Goal: Information Seeking & Learning: Find specific page/section

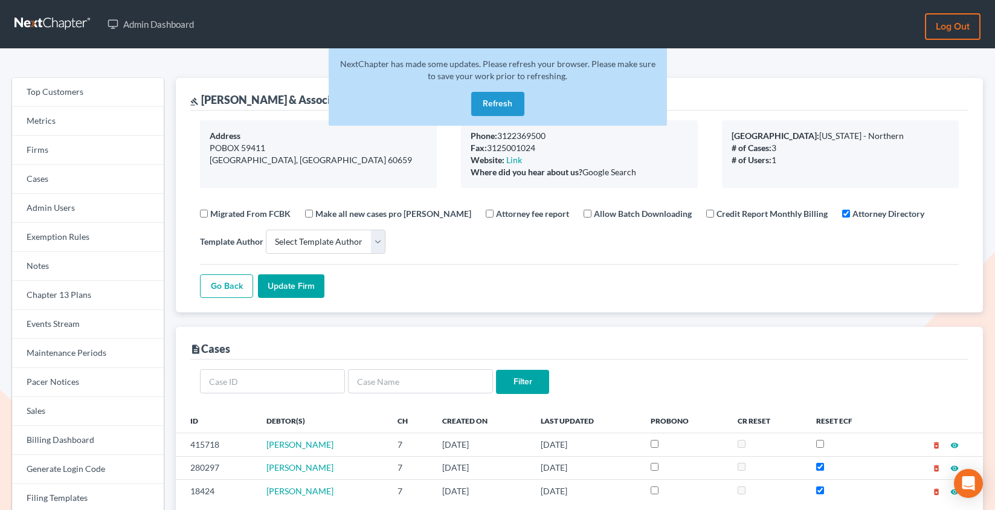
select select
click at [114, 150] on link "Firms" at bounding box center [88, 150] width 152 height 29
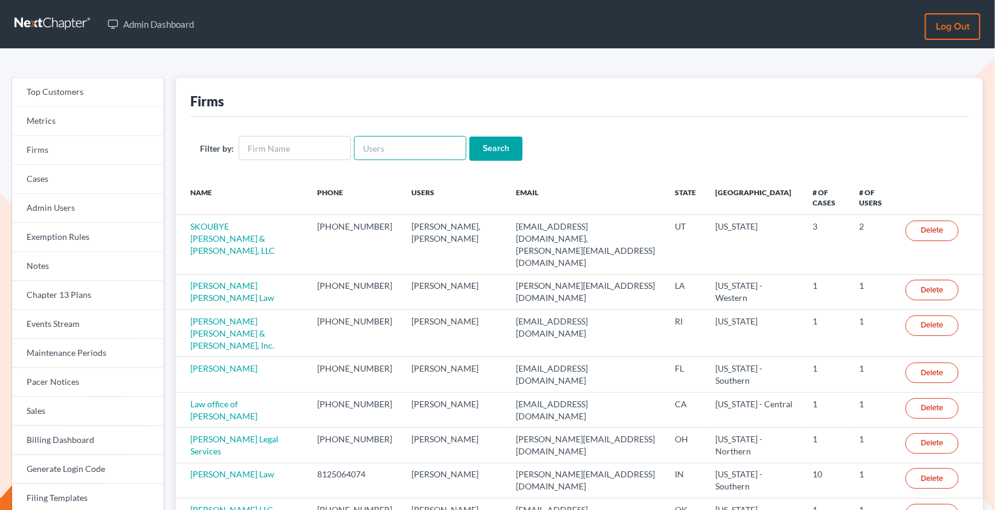
click at [386, 152] on input "text" at bounding box center [410, 148] width 112 height 24
paste input "[PERSON_NAME][EMAIL_ADDRESS][DOMAIN_NAME]"
type input "christiaan@mvnlaw.com"
click at [469, 137] on input "Search" at bounding box center [495, 149] width 53 height 24
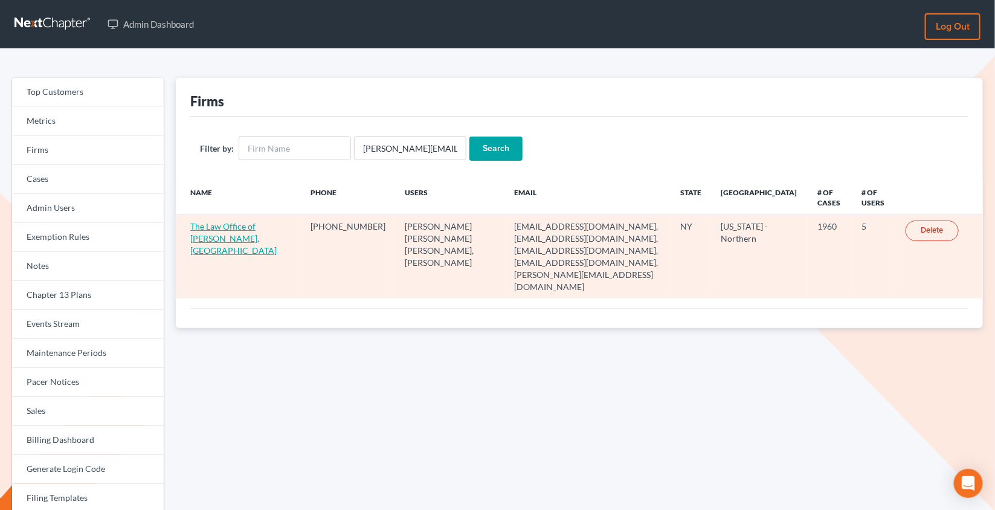
click at [224, 232] on link "The Law Office of [PERSON_NAME], [GEOGRAPHIC_DATA]" at bounding box center [233, 238] width 86 height 34
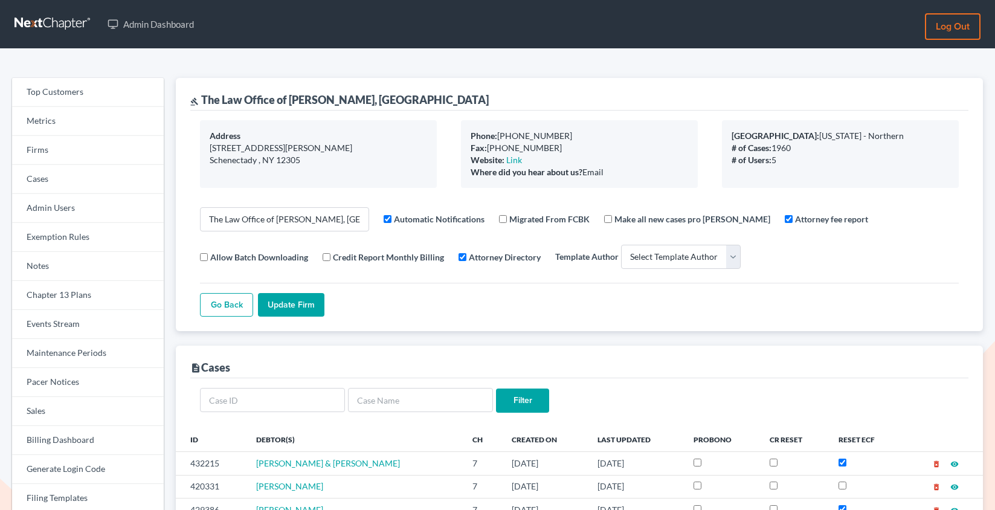
select select
click at [69, 151] on link "Firms" at bounding box center [88, 150] width 152 height 29
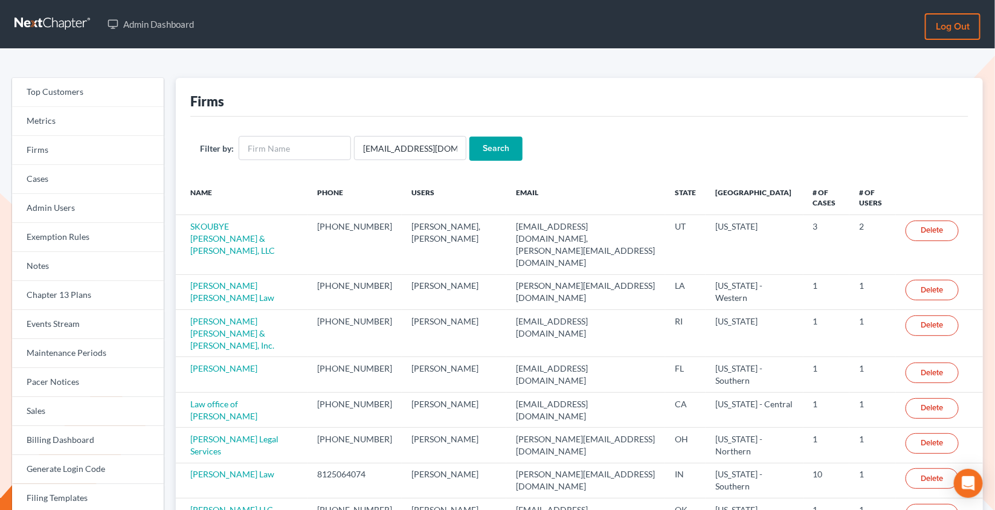
scroll to position [0, 21]
type input "sjr@richardsonlawoffices.com"
click at [469, 137] on input "Search" at bounding box center [495, 149] width 53 height 24
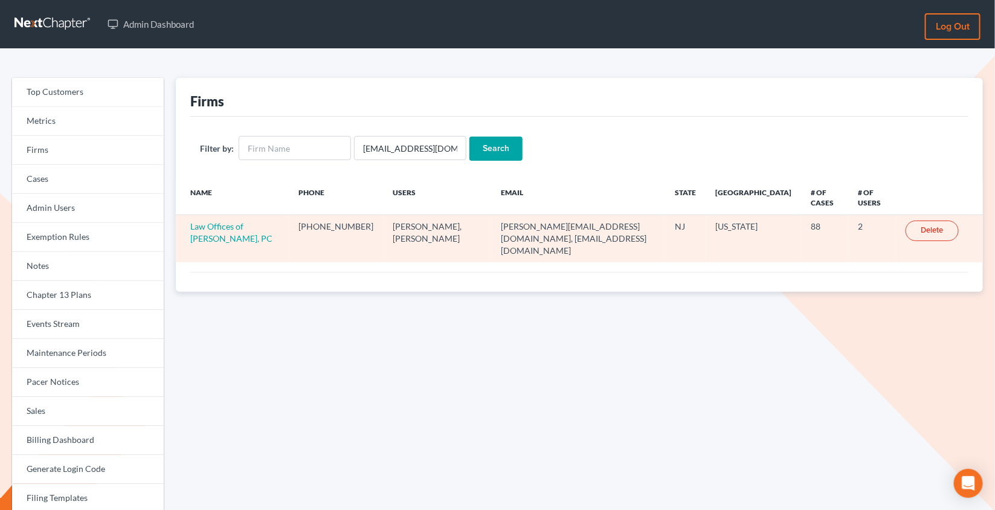
click at [212, 230] on td "Law Offices of [PERSON_NAME], PC" at bounding box center [232, 238] width 113 height 47
click at [215, 226] on link "Law Offices of [PERSON_NAME], PC" at bounding box center [231, 232] width 82 height 22
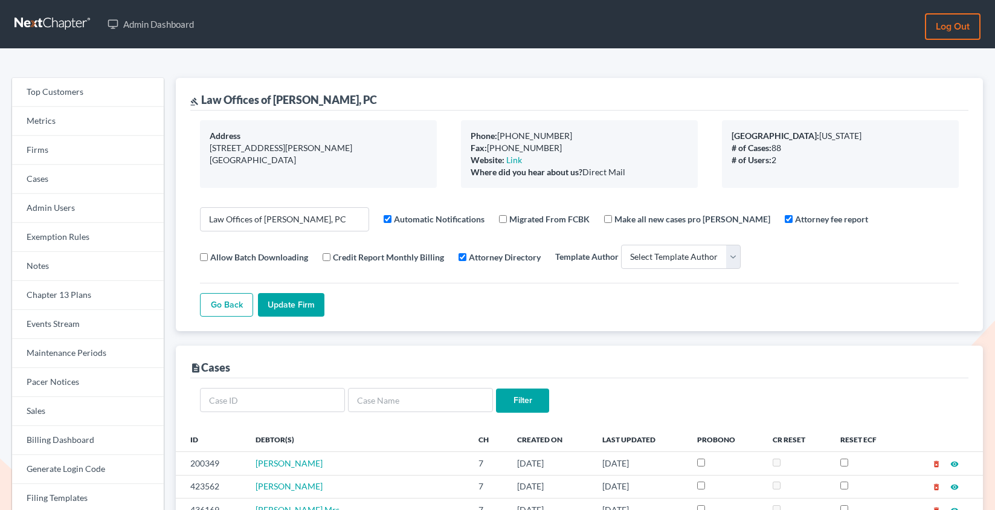
select select
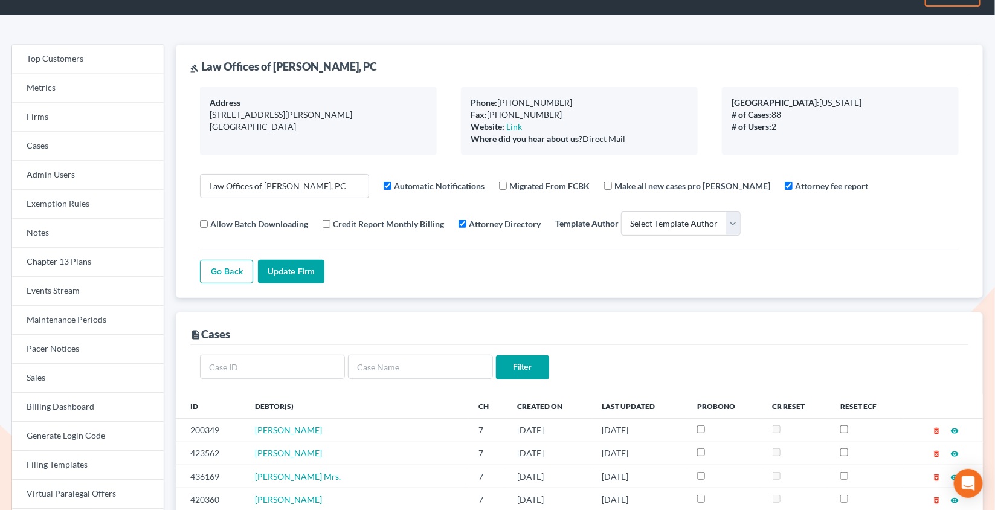
scroll to position [40, 0]
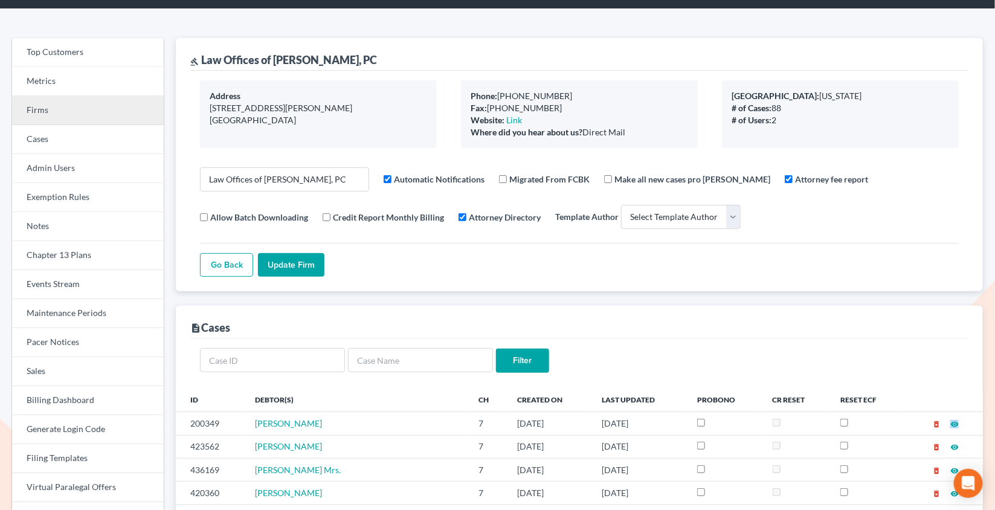
click at [92, 108] on link "Firms" at bounding box center [88, 110] width 152 height 29
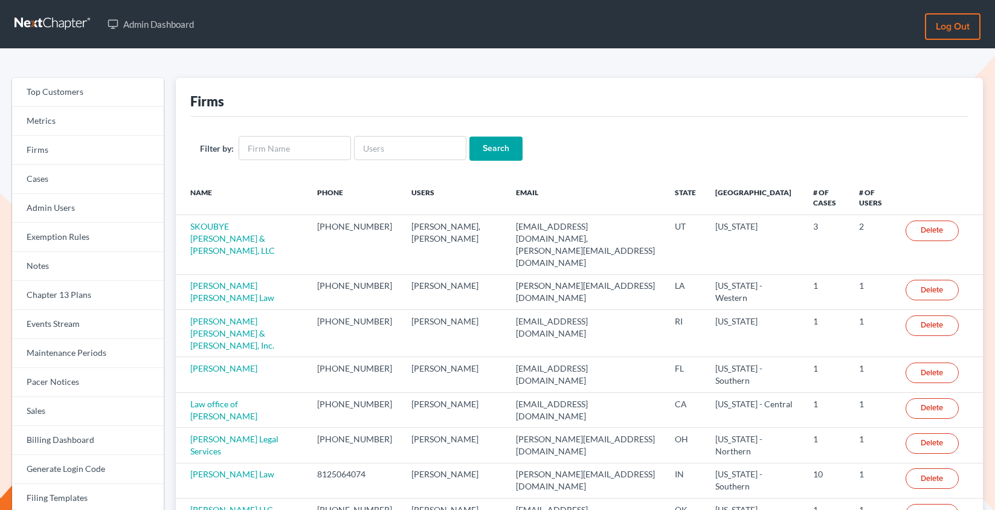
click at [371, 145] on input "text" at bounding box center [410, 148] width 112 height 24
type input "[EMAIL_ADDRESS][DOMAIN_NAME]"
click at [469, 137] on input "Search" at bounding box center [495, 149] width 53 height 24
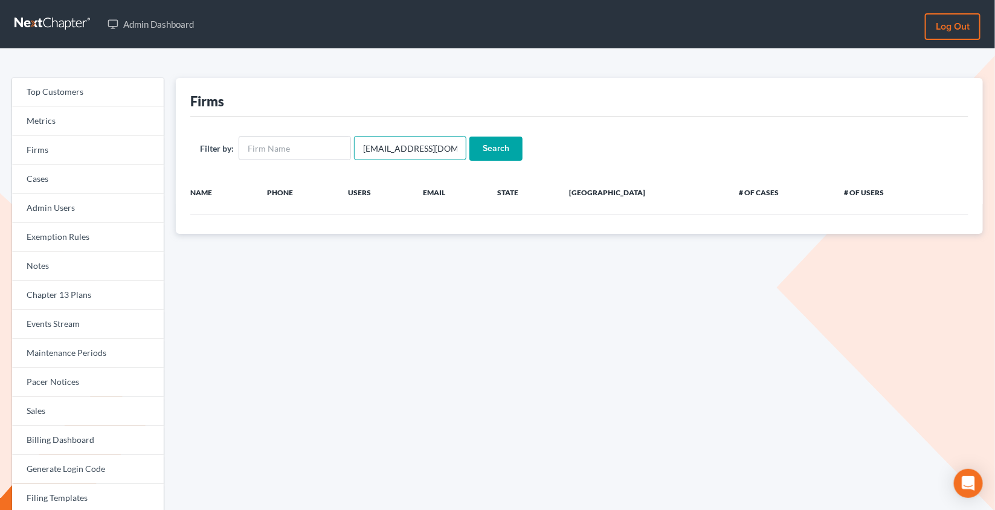
click at [417, 153] on input "paralegal@mvnlaw.com" at bounding box center [410, 148] width 112 height 24
click at [422, 148] on input "paralegal@mvnlaw.com" at bounding box center [410, 148] width 112 height 24
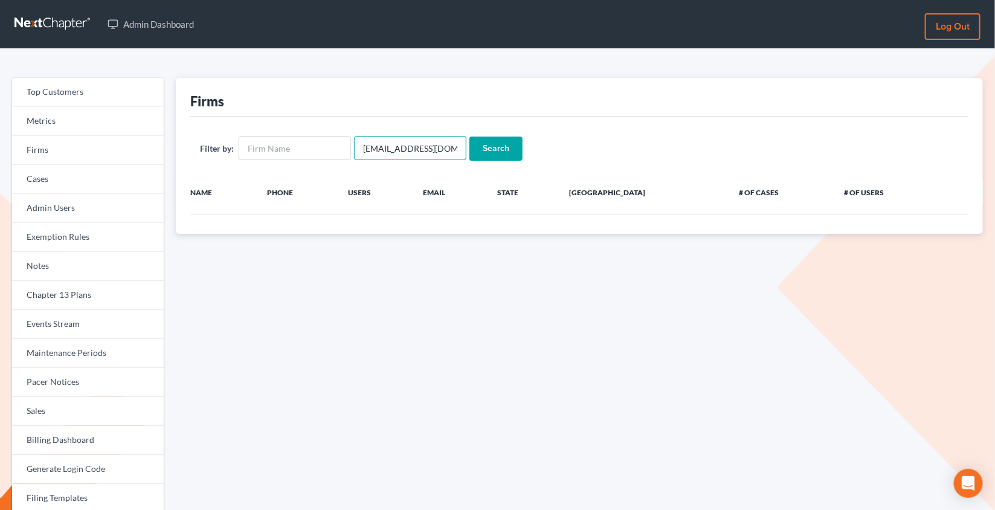
click at [441, 146] on input "paralegal@mvnlaw.com" at bounding box center [410, 148] width 112 height 24
click at [469, 151] on input "Search" at bounding box center [495, 149] width 53 height 24
click at [367, 144] on input "[EMAIL_ADDRESS][DOMAIN_NAME]" at bounding box center [410, 148] width 112 height 24
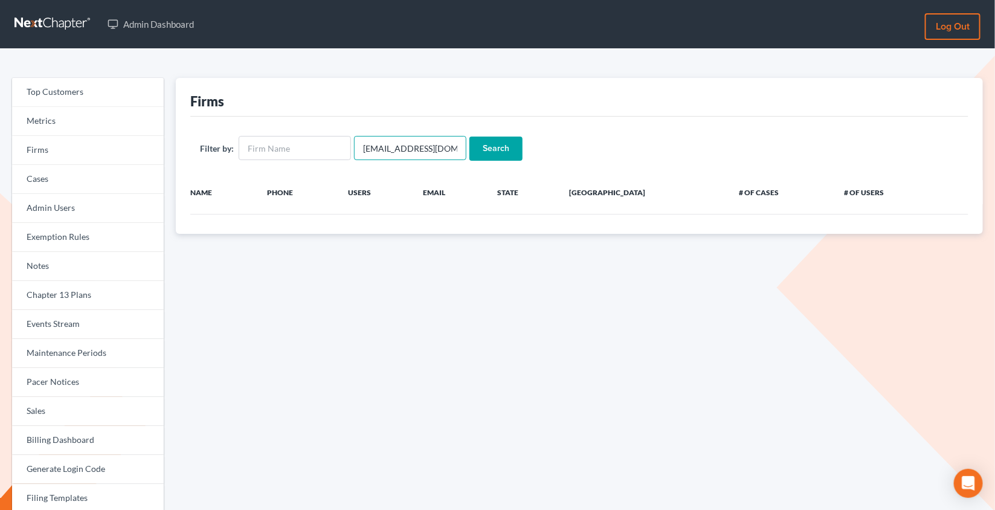
paste input "sj2050@msn"
type input "psj2050@msn.com"
click at [469, 137] on input "Search" at bounding box center [495, 149] width 53 height 24
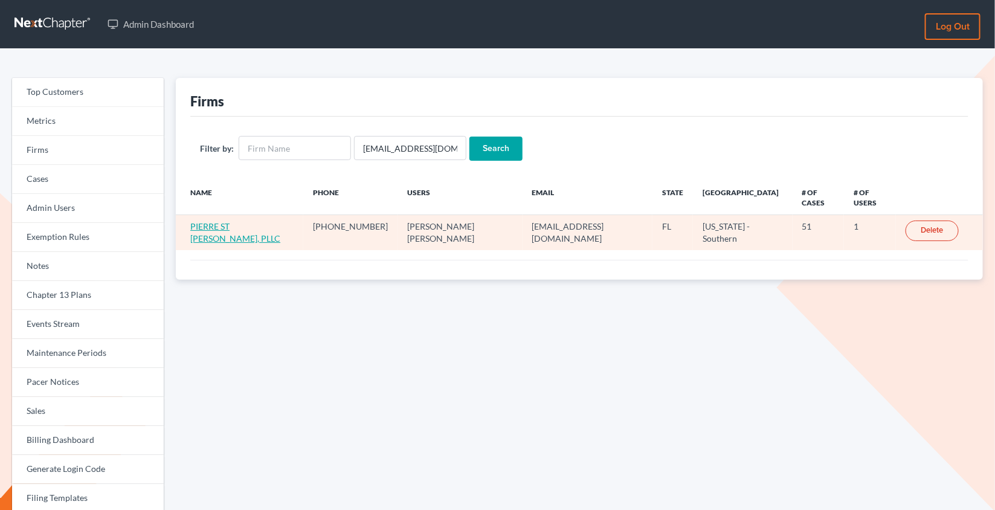
click at [260, 221] on link "PIERRE ST [PERSON_NAME], PLLC" at bounding box center [235, 232] width 90 height 22
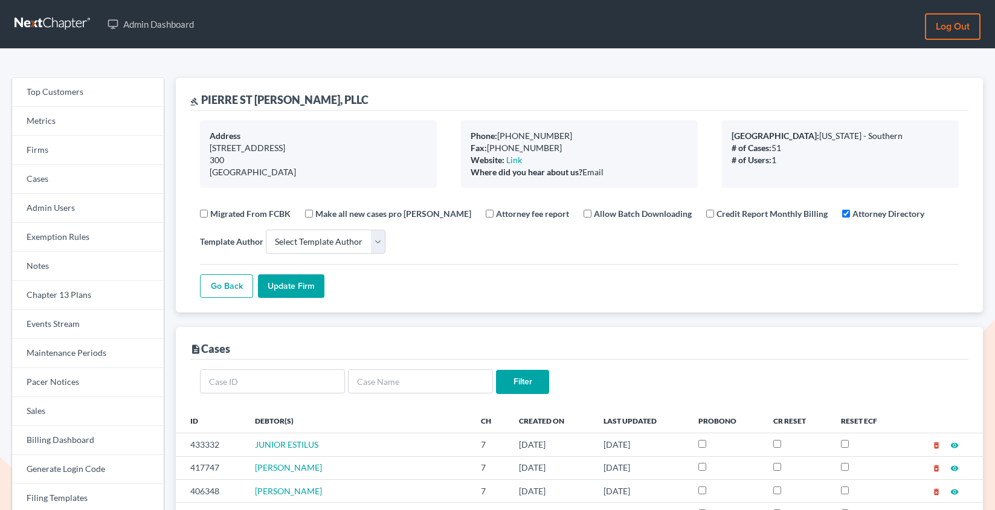
select select
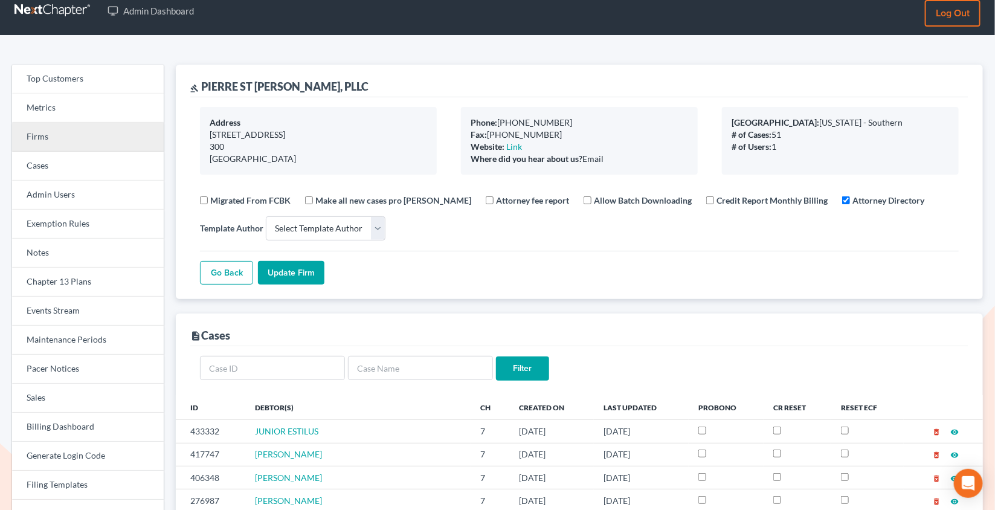
click at [76, 141] on link "Firms" at bounding box center [88, 137] width 152 height 29
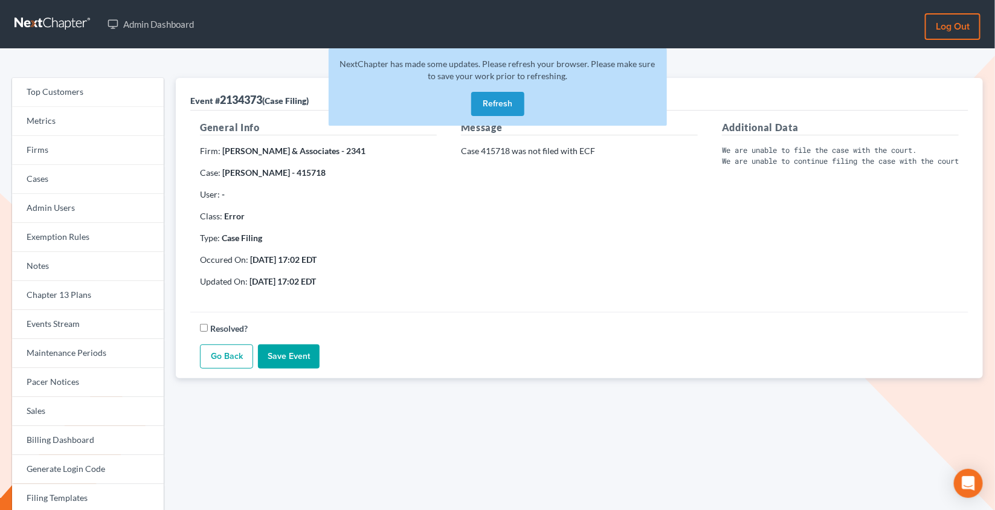
click at [224, 360] on link "Go Back" at bounding box center [226, 356] width 53 height 24
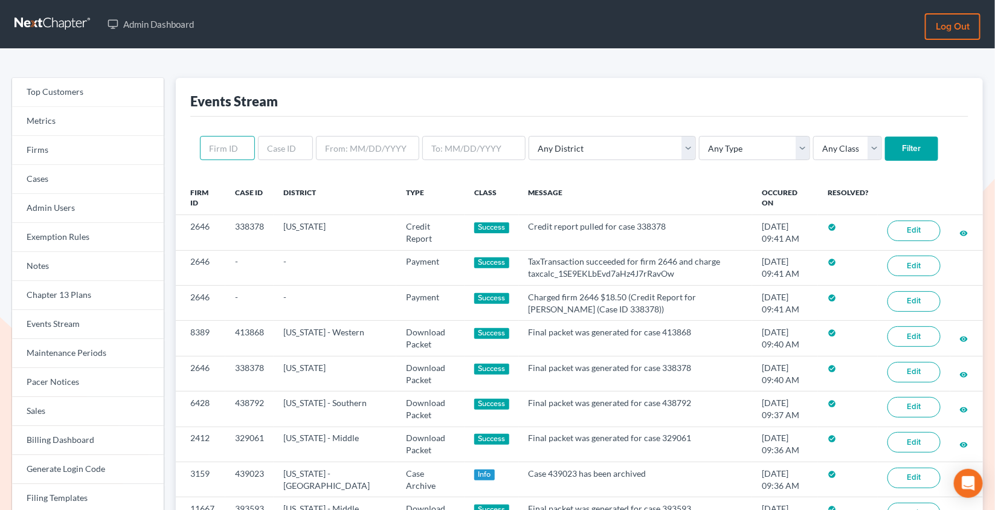
click at [234, 146] on input "text" at bounding box center [227, 148] width 55 height 24
paste input "2301"
type input "2301"
click at [885, 137] on input "Filter" at bounding box center [911, 149] width 53 height 24
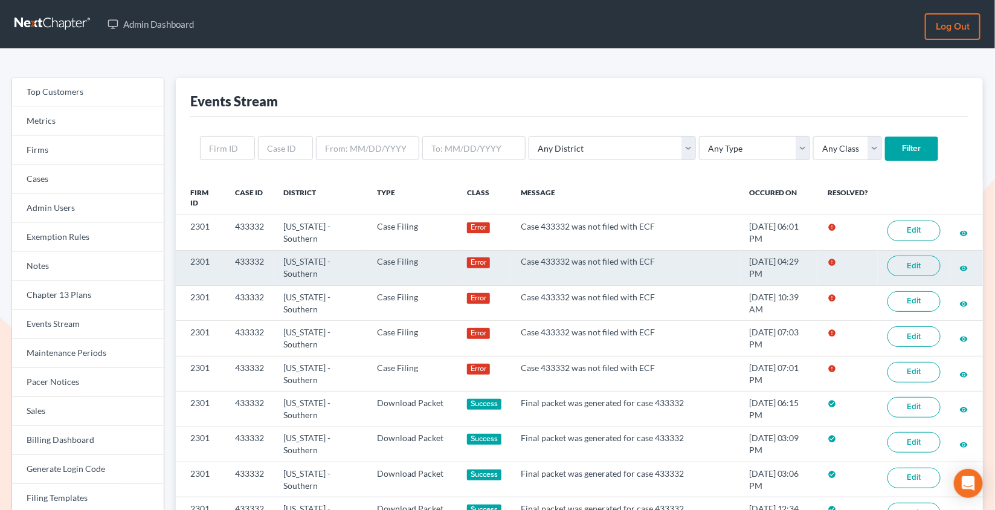
click at [922, 273] on link "Edit" at bounding box center [913, 266] width 53 height 21
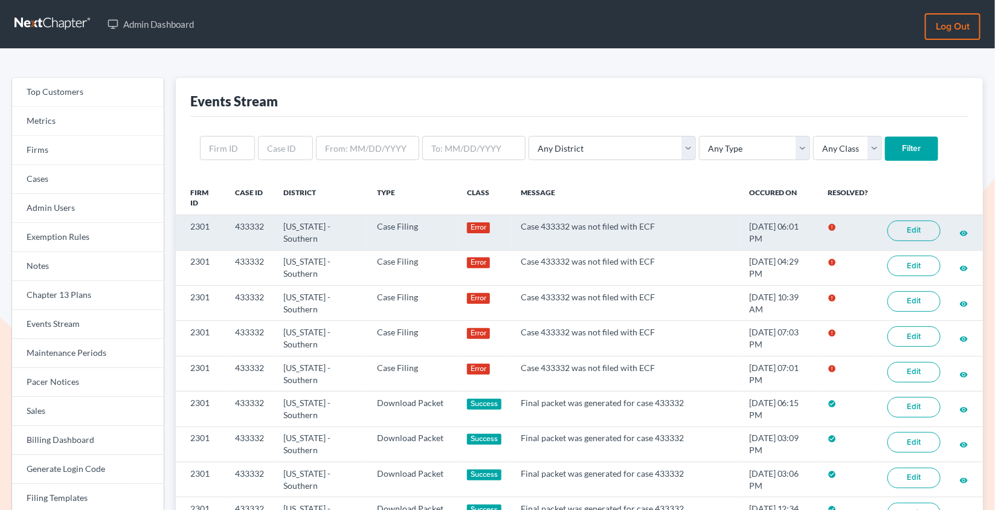
click at [914, 231] on link "Edit" at bounding box center [913, 230] width 53 height 21
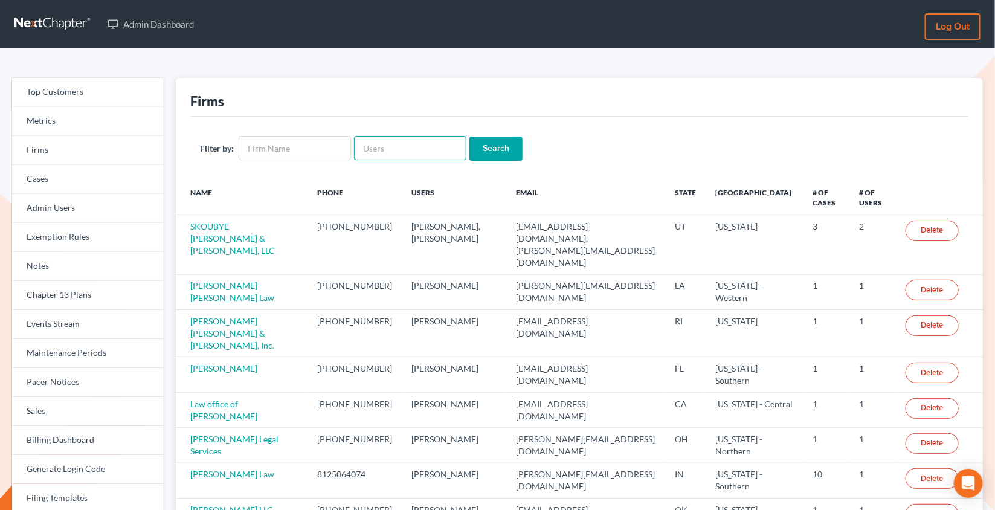
click at [377, 143] on input "text" at bounding box center [410, 148] width 112 height 24
paste input "@[DOMAIN_NAME]"
type input "@[DOMAIN_NAME]"
click at [469, 137] on input "Search" at bounding box center [495, 149] width 53 height 24
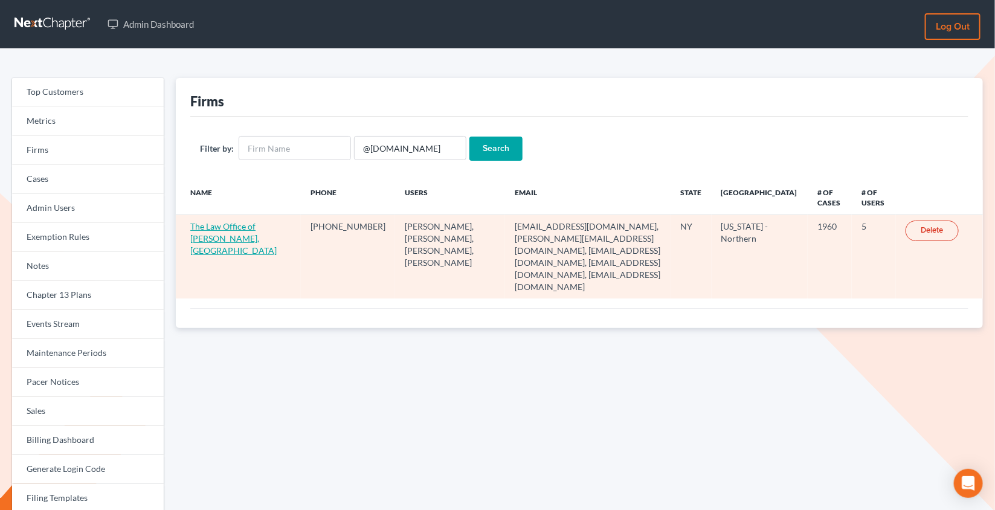
click at [247, 225] on link "The Law Office of [PERSON_NAME], [GEOGRAPHIC_DATA]" at bounding box center [233, 238] width 86 height 34
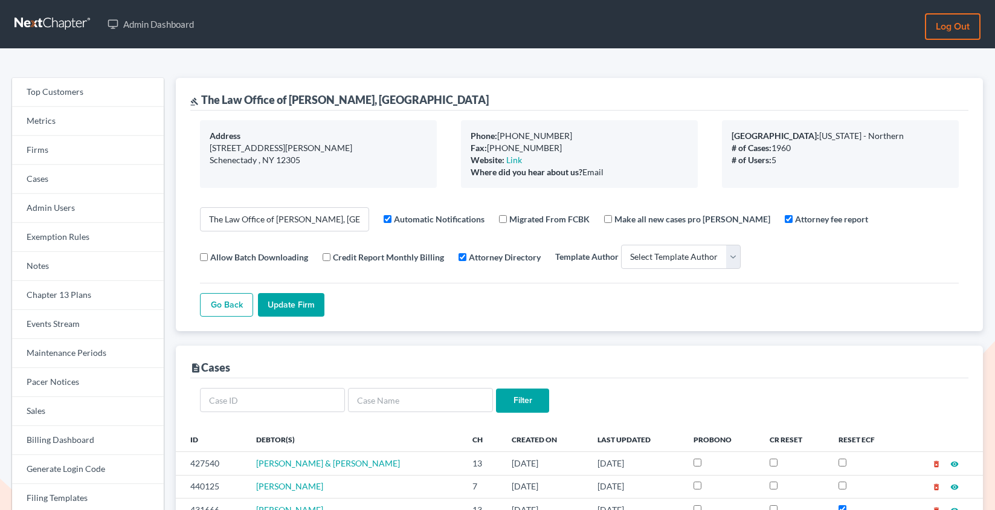
select select
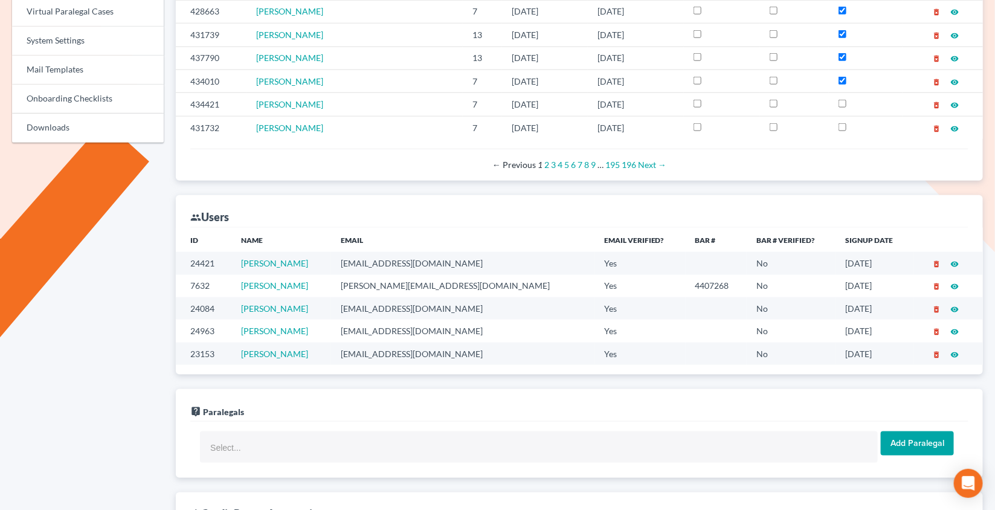
scroll to position [548, 0]
